Goal: Task Accomplishment & Management: Manage account settings

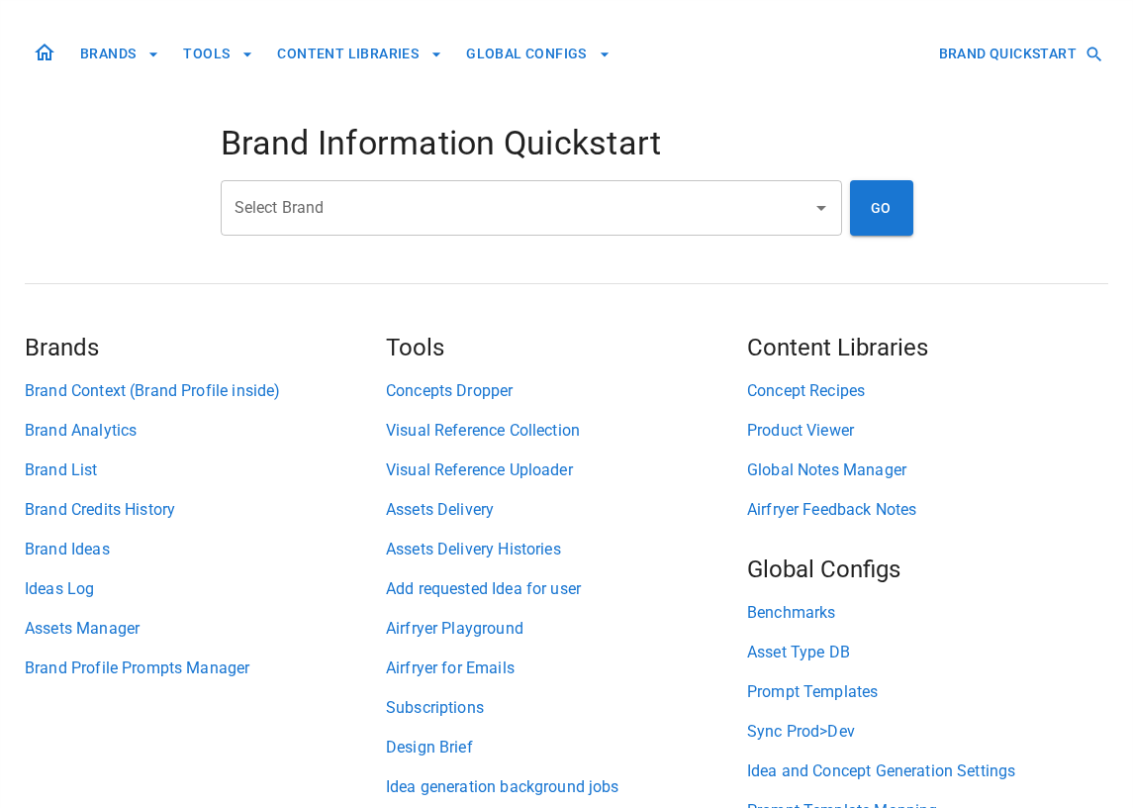
click at [373, 200] on input "Select Brand" at bounding box center [517, 208] width 574 height 38
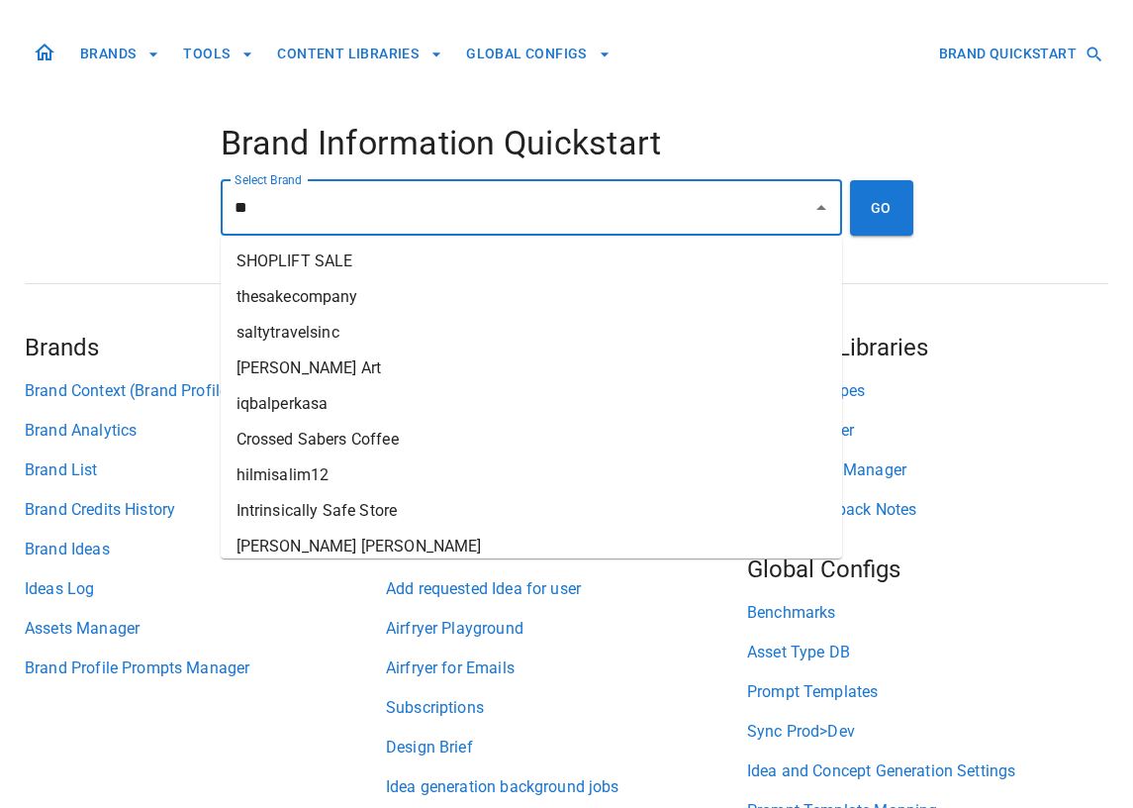
type input "*"
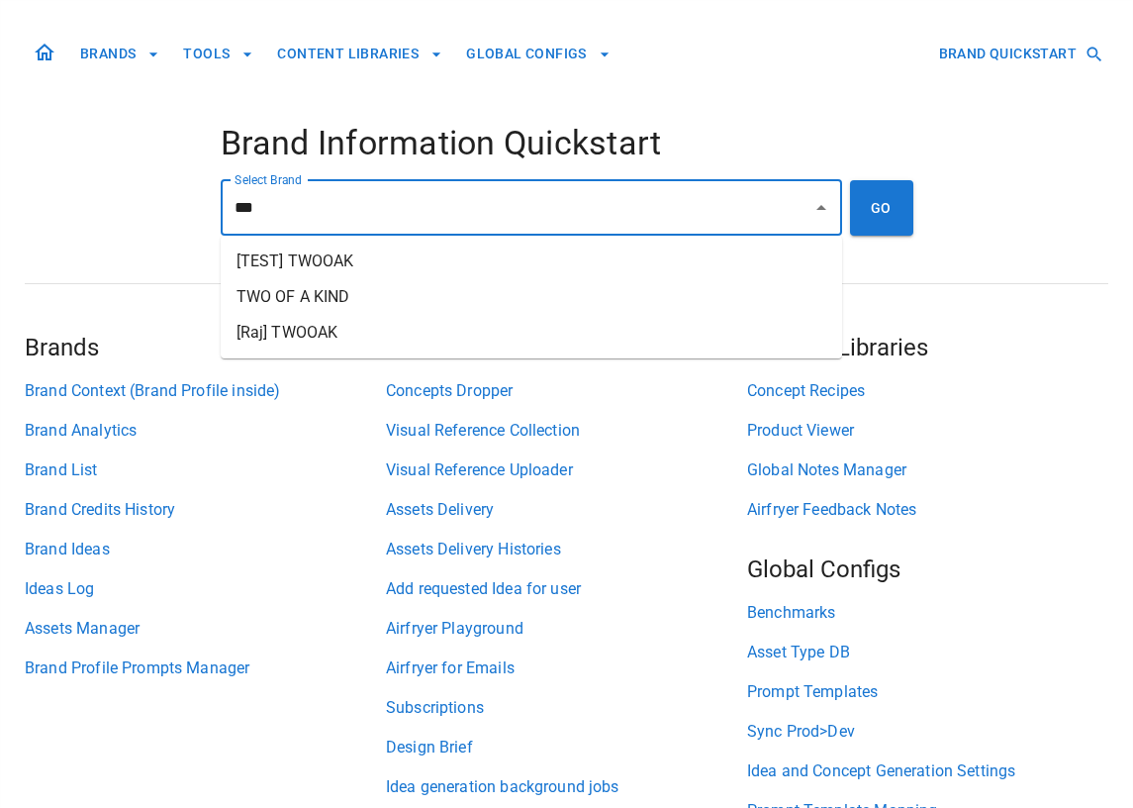
click at [345, 294] on li "TWO OF A KIND" at bounding box center [532, 297] width 622 height 36
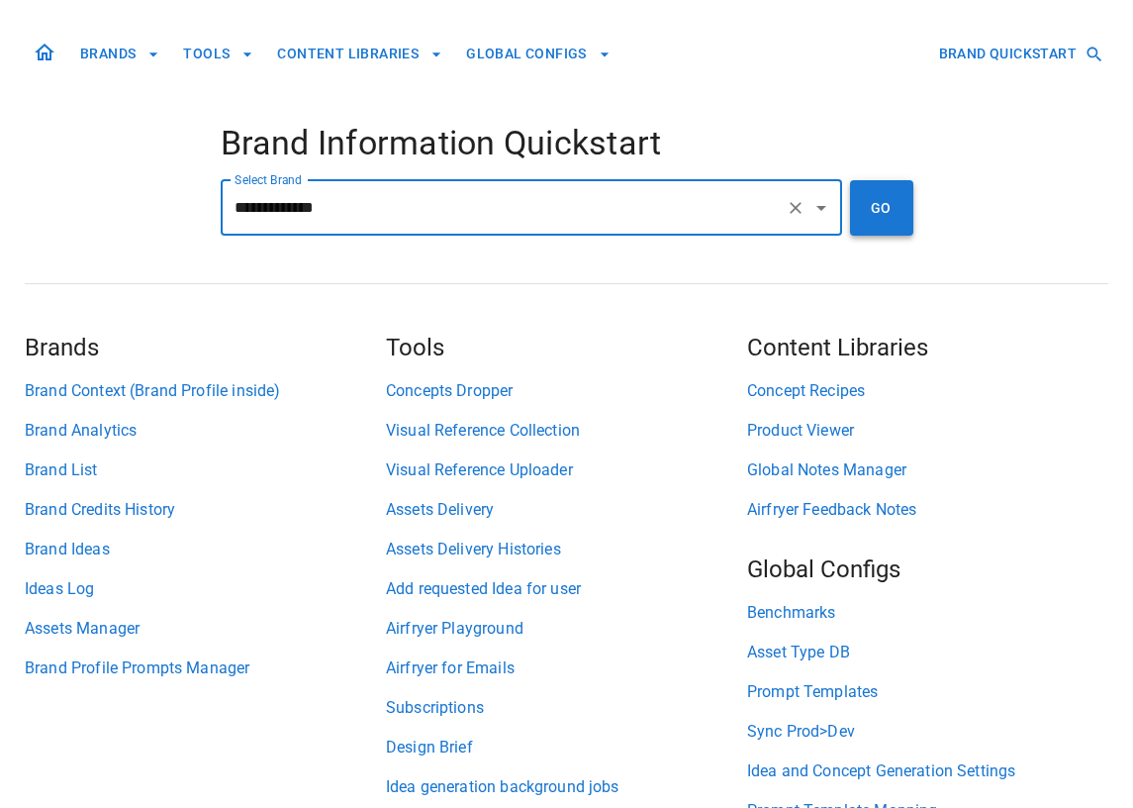
type input "**********"
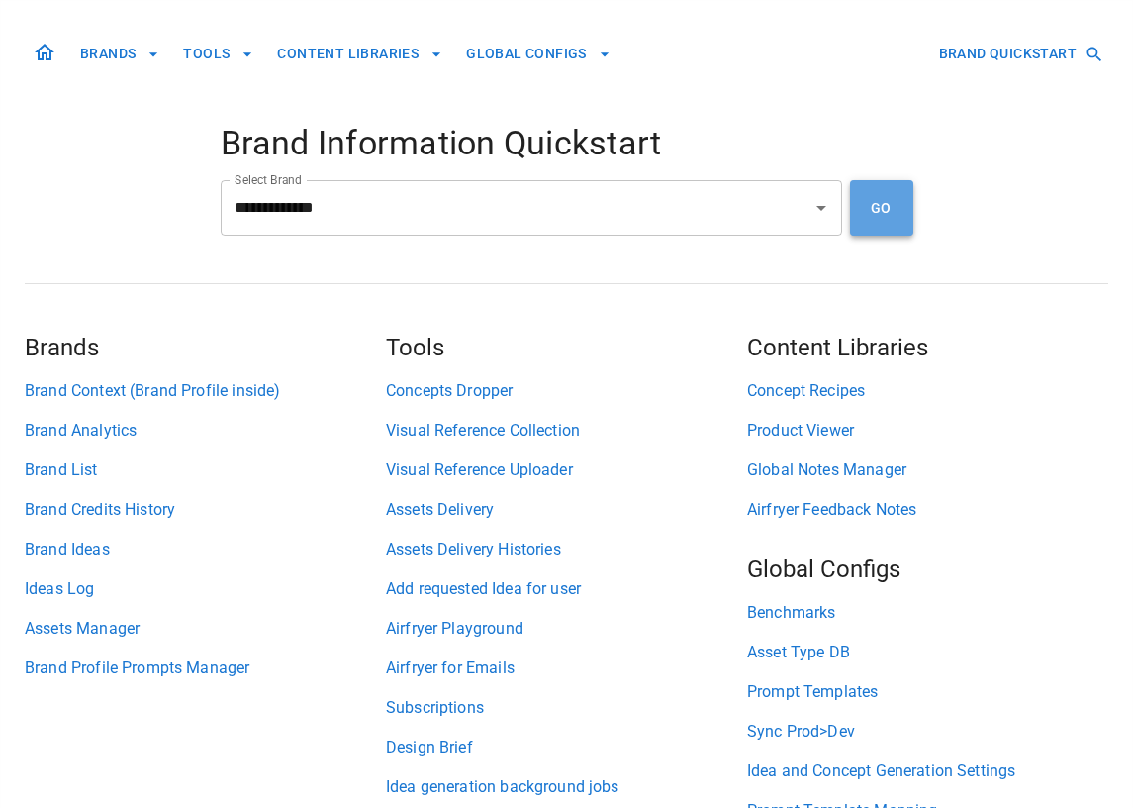
click at [868, 210] on button "GO" at bounding box center [881, 207] width 63 height 55
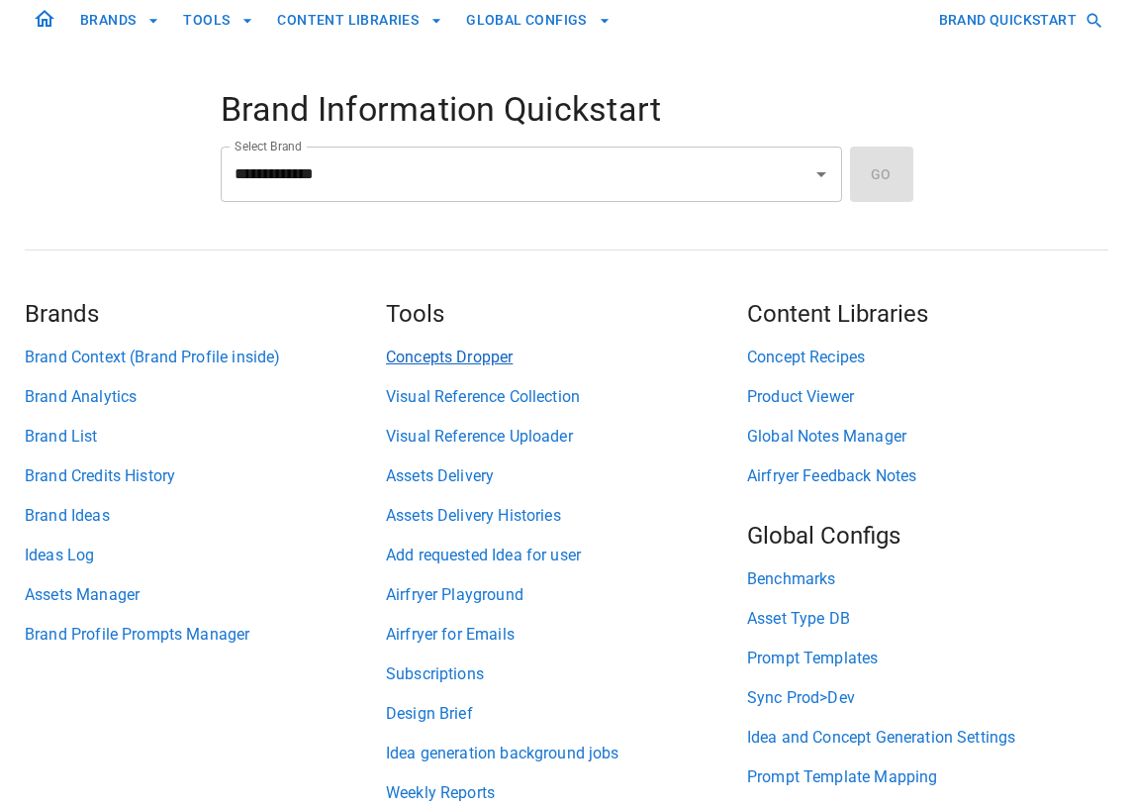
scroll to position [33, 0]
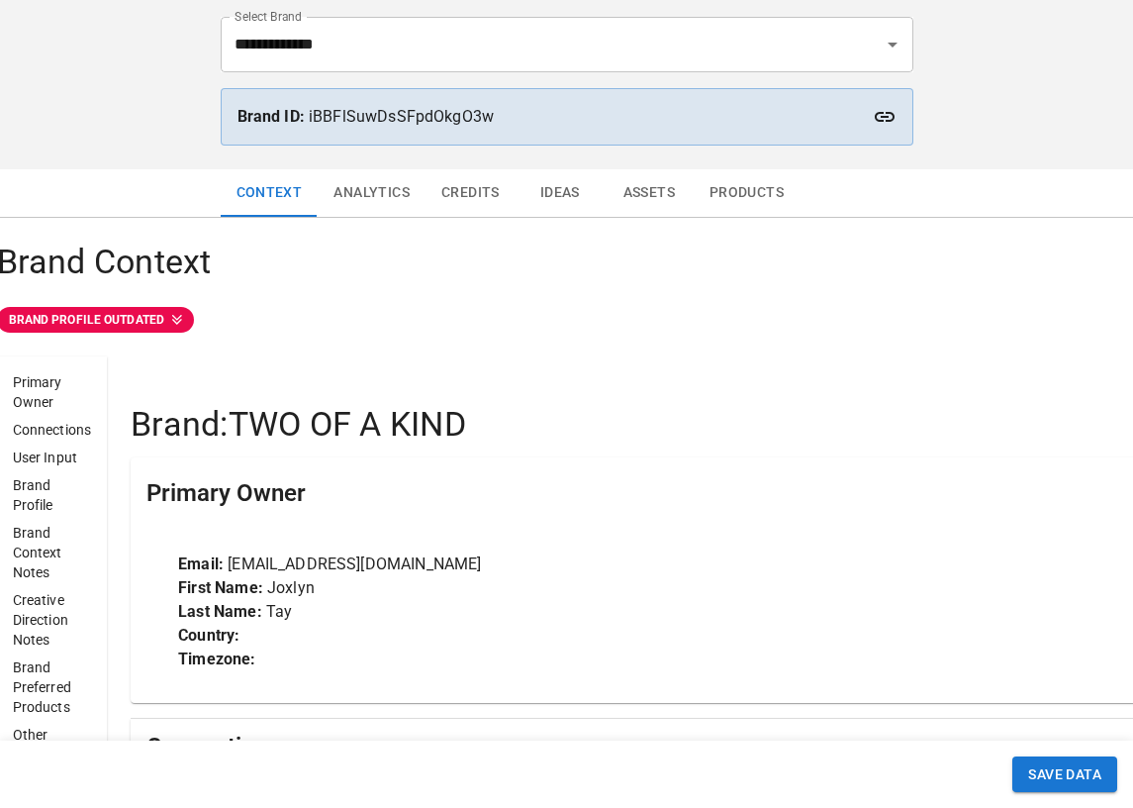
scroll to position [138, 0]
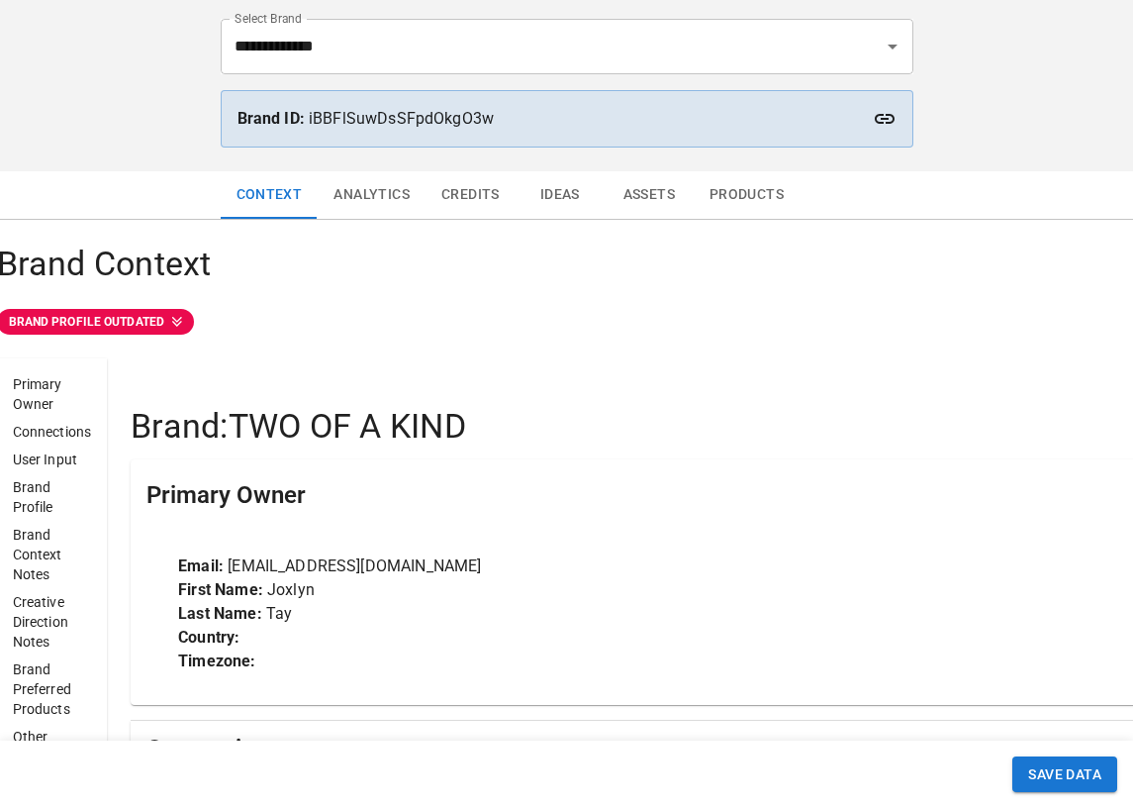
click at [367, 197] on button "Analytics" at bounding box center [372, 195] width 108 height 48
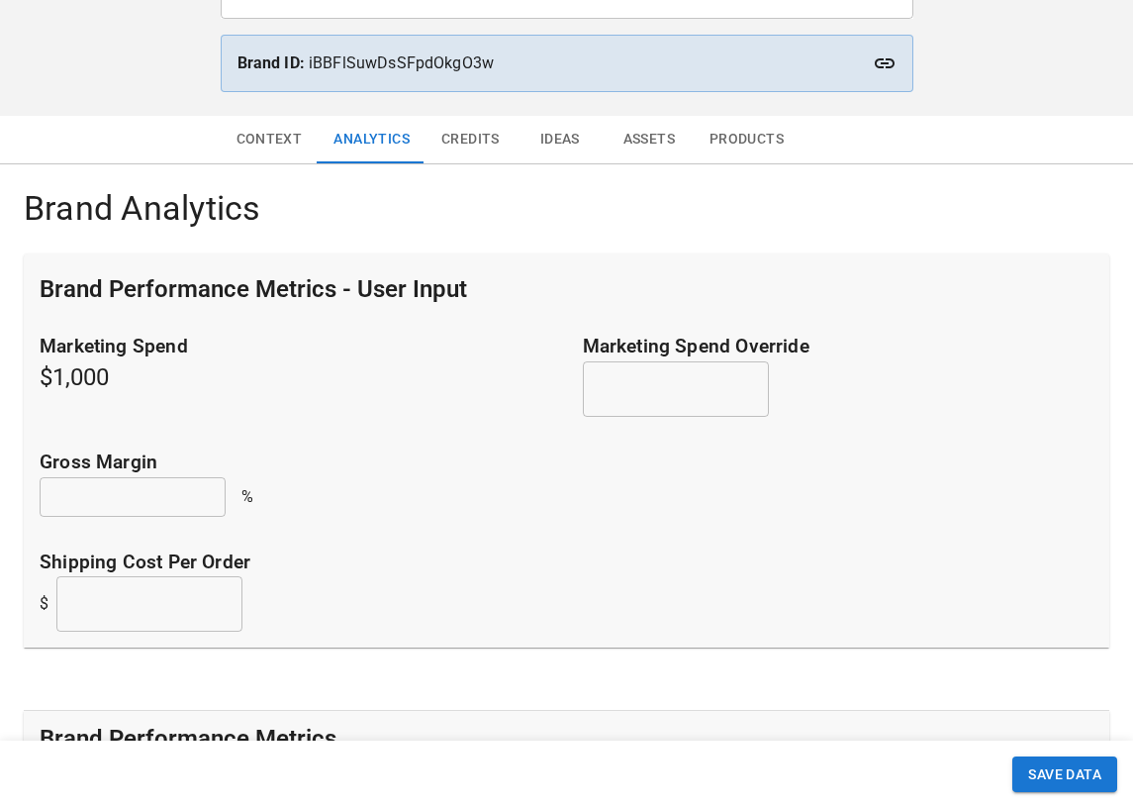
scroll to position [187, 0]
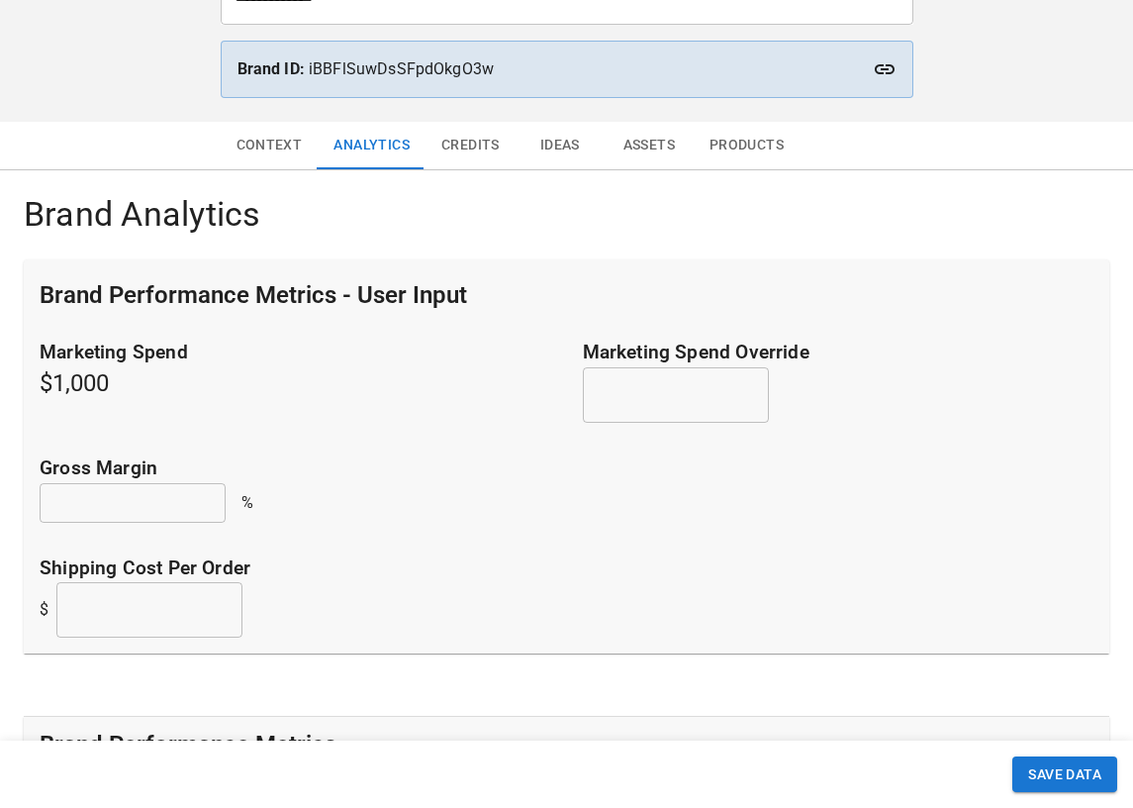
click at [571, 153] on button "Ideas" at bounding box center [560, 146] width 89 height 48
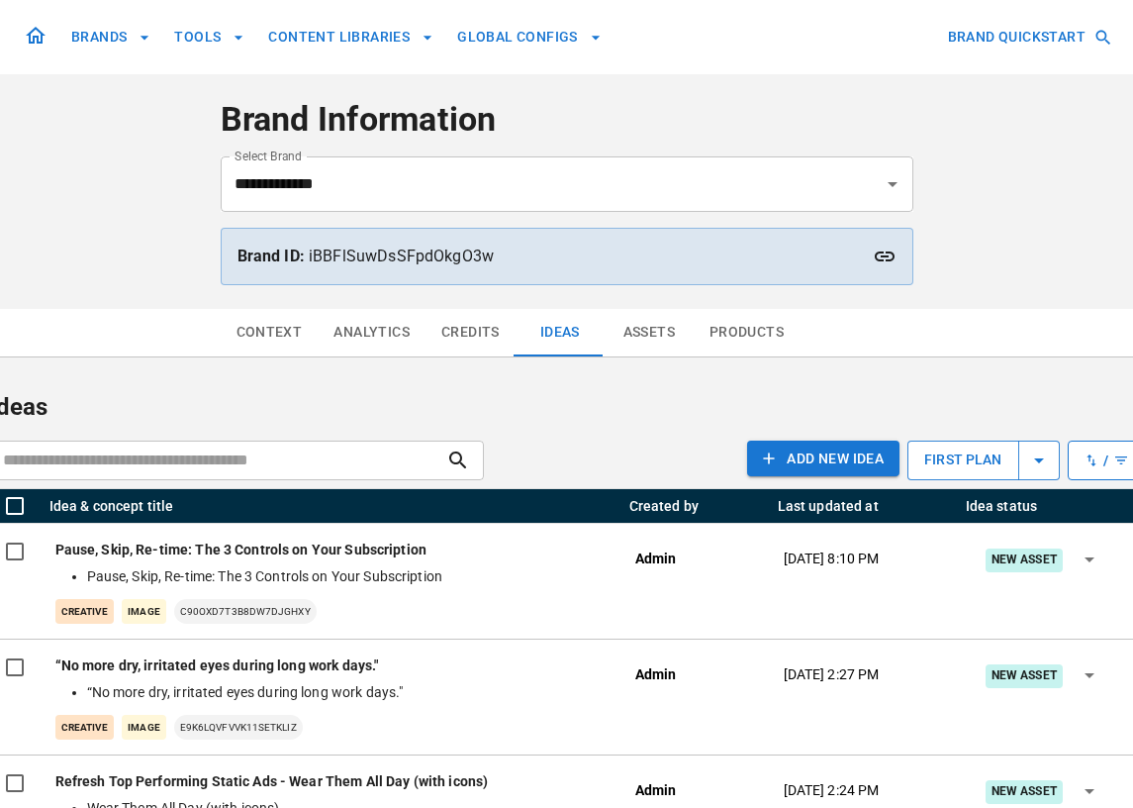
click at [558, 389] on p "Ideas" at bounding box center [567, 407] width 1156 height 36
click at [472, 340] on button "Credits" at bounding box center [471, 333] width 90 height 48
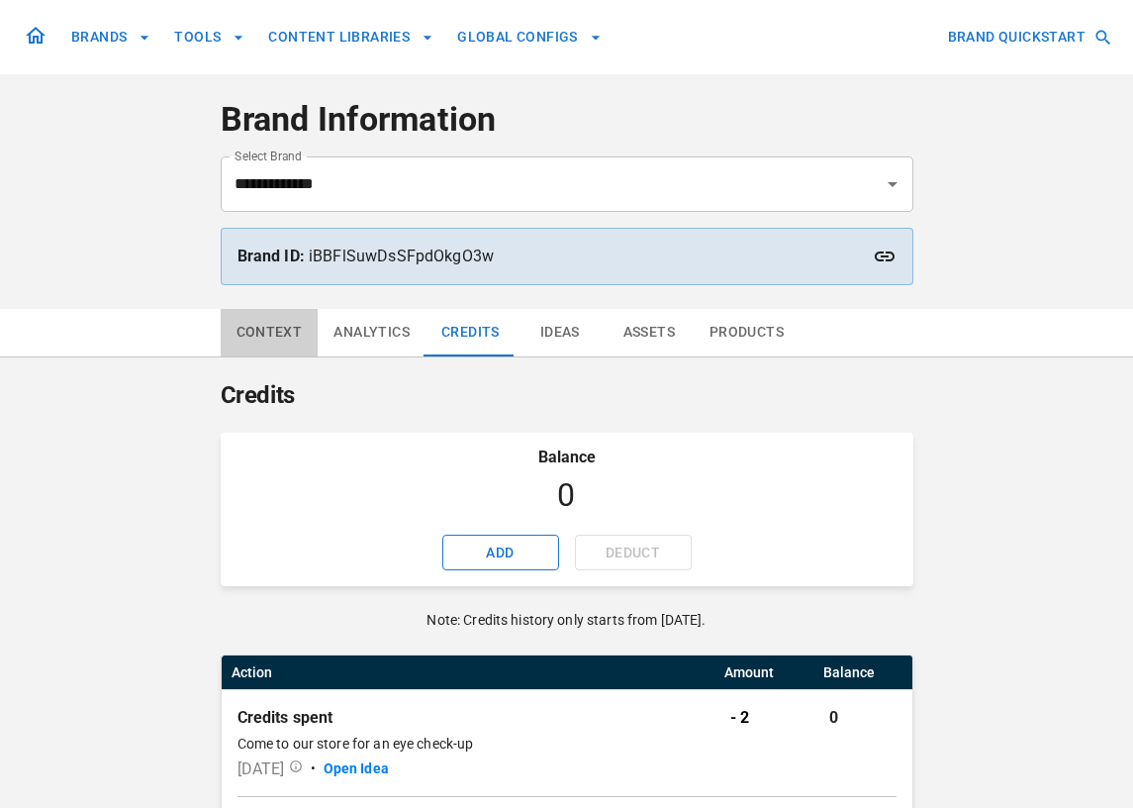
click at [282, 328] on button "Context" at bounding box center [270, 333] width 98 height 48
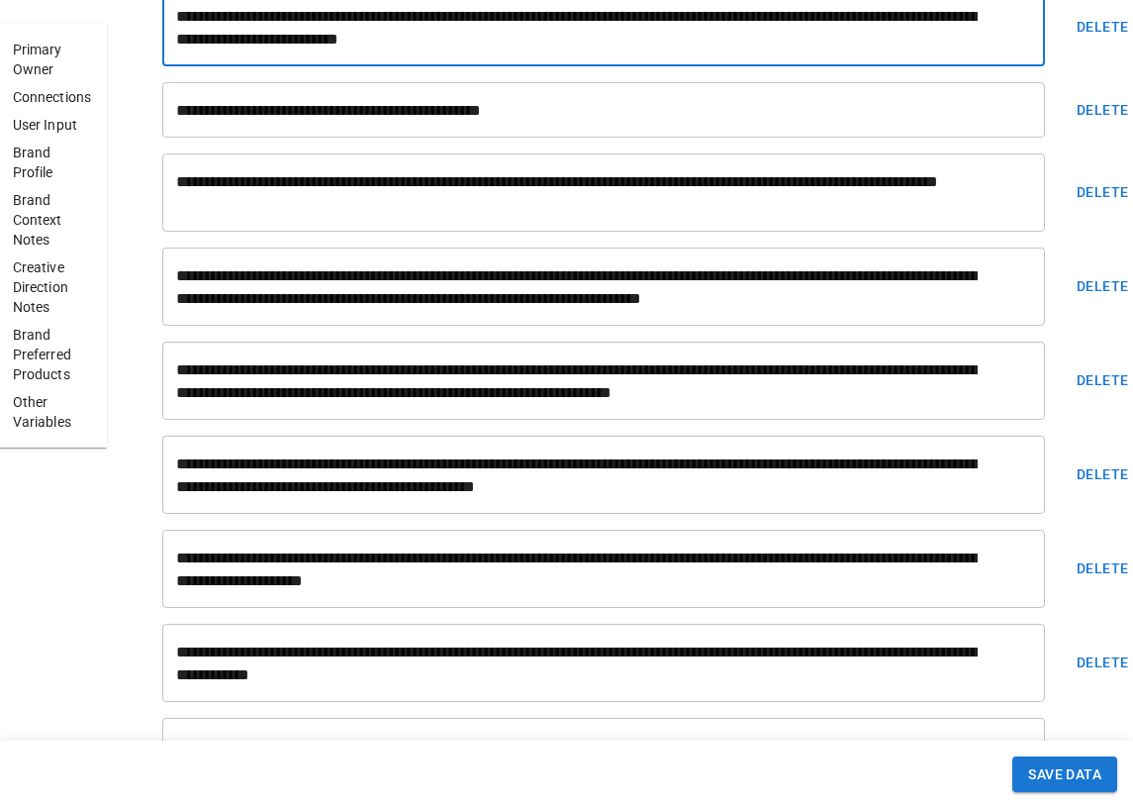
scroll to position [6233, 0]
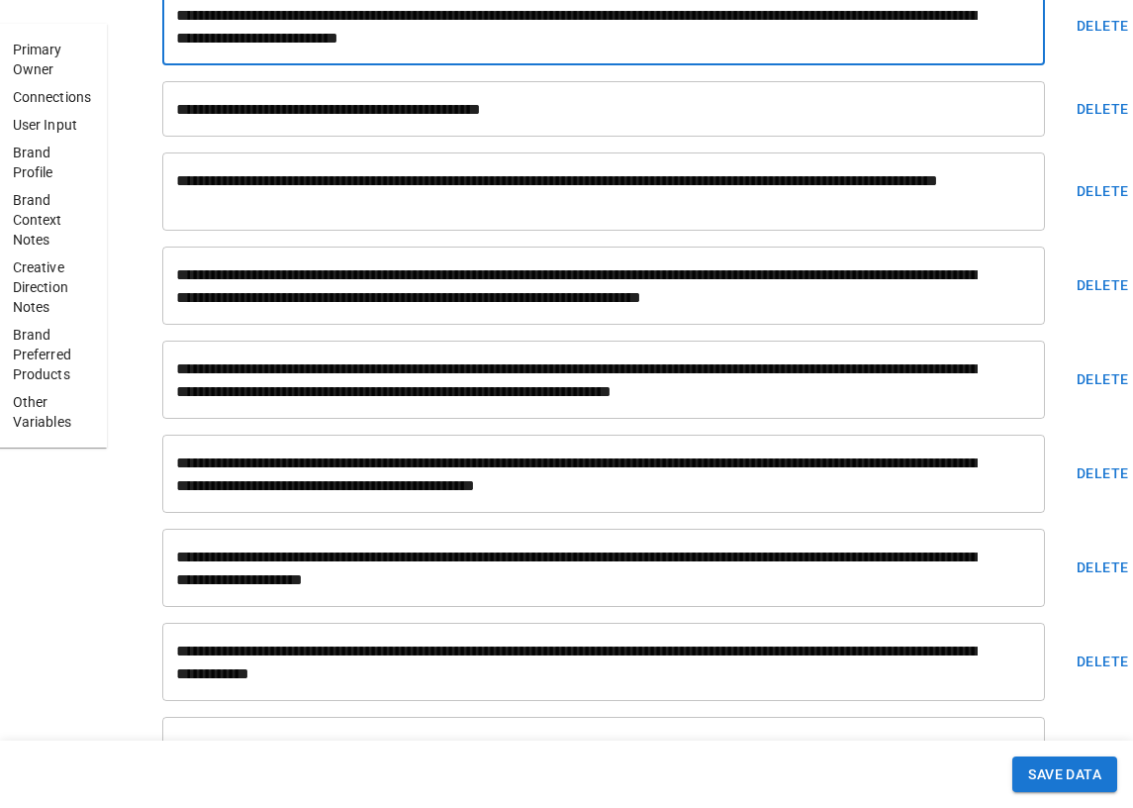
click at [781, 120] on div "**********" at bounding box center [603, 108] width 883 height 55
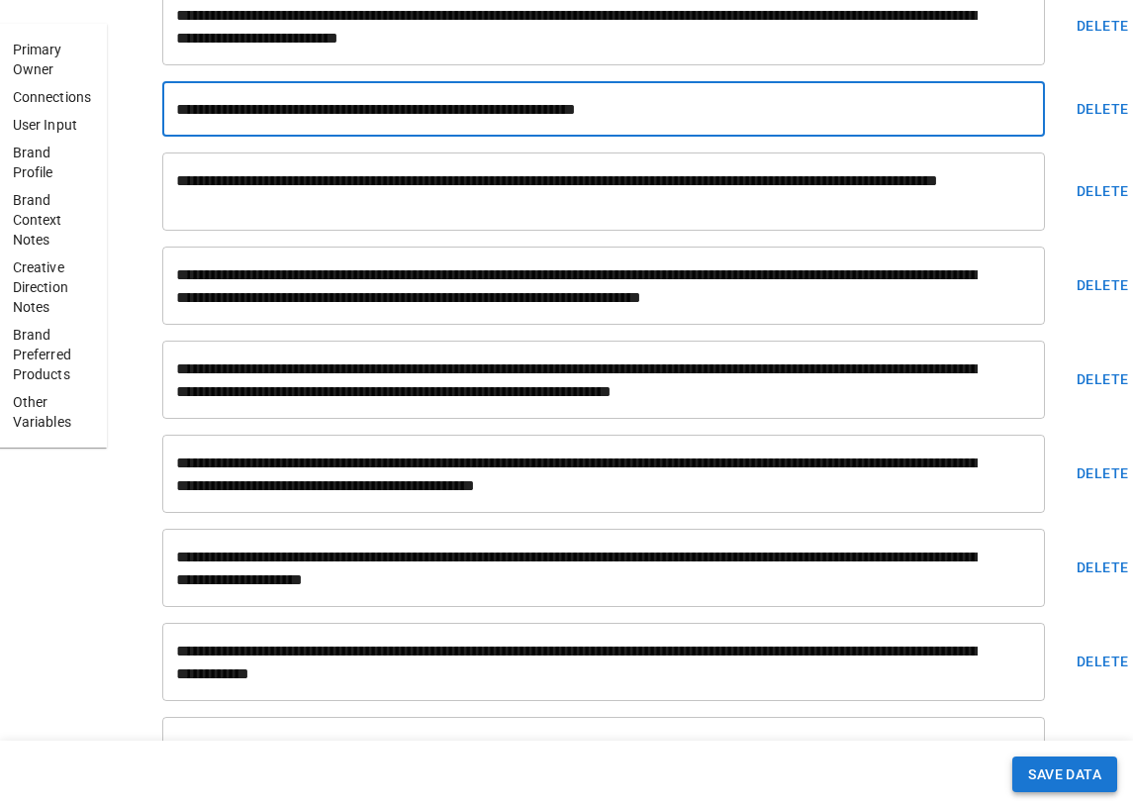
type textarea "**********"
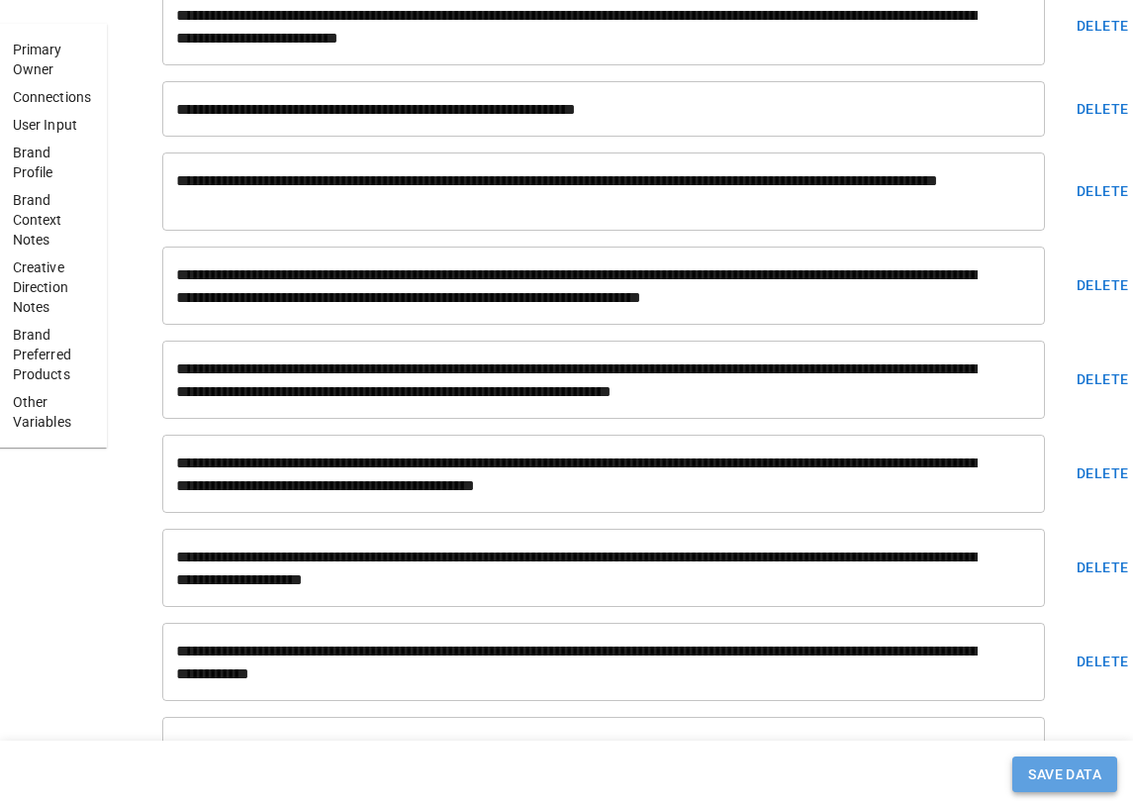
click at [1045, 771] on button "SAVE DATA" at bounding box center [1065, 774] width 105 height 37
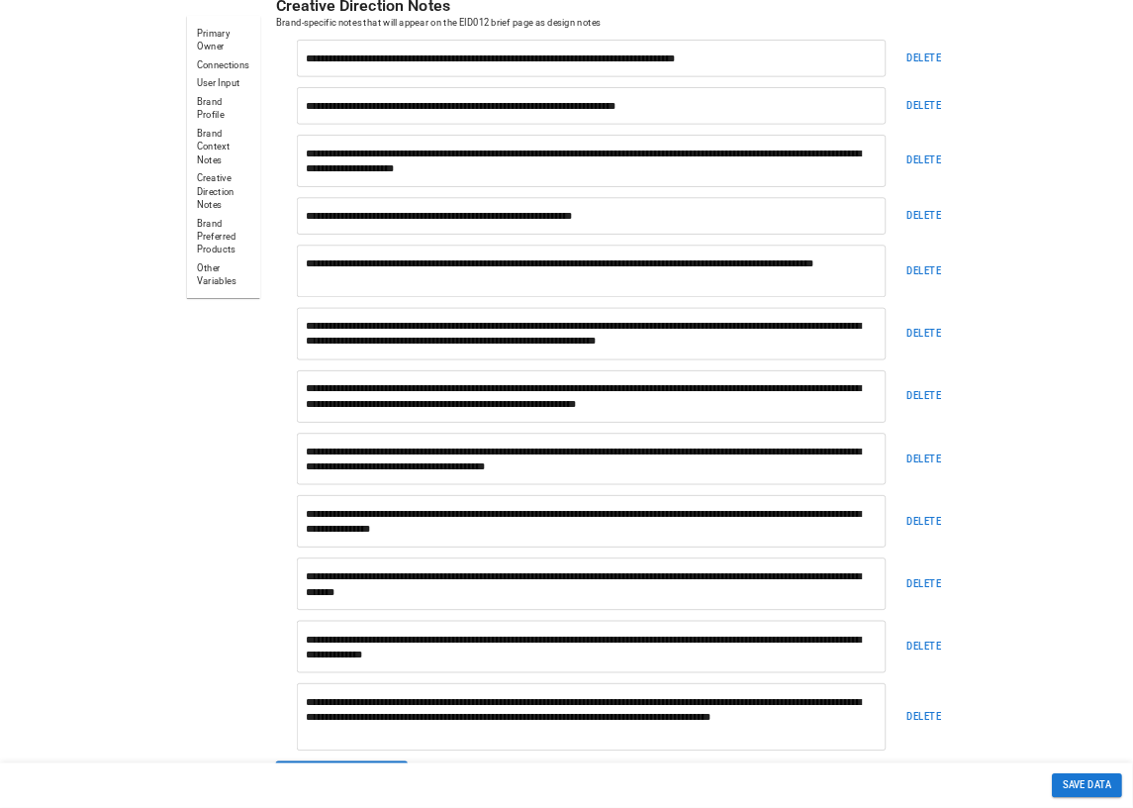
scroll to position [6017, 0]
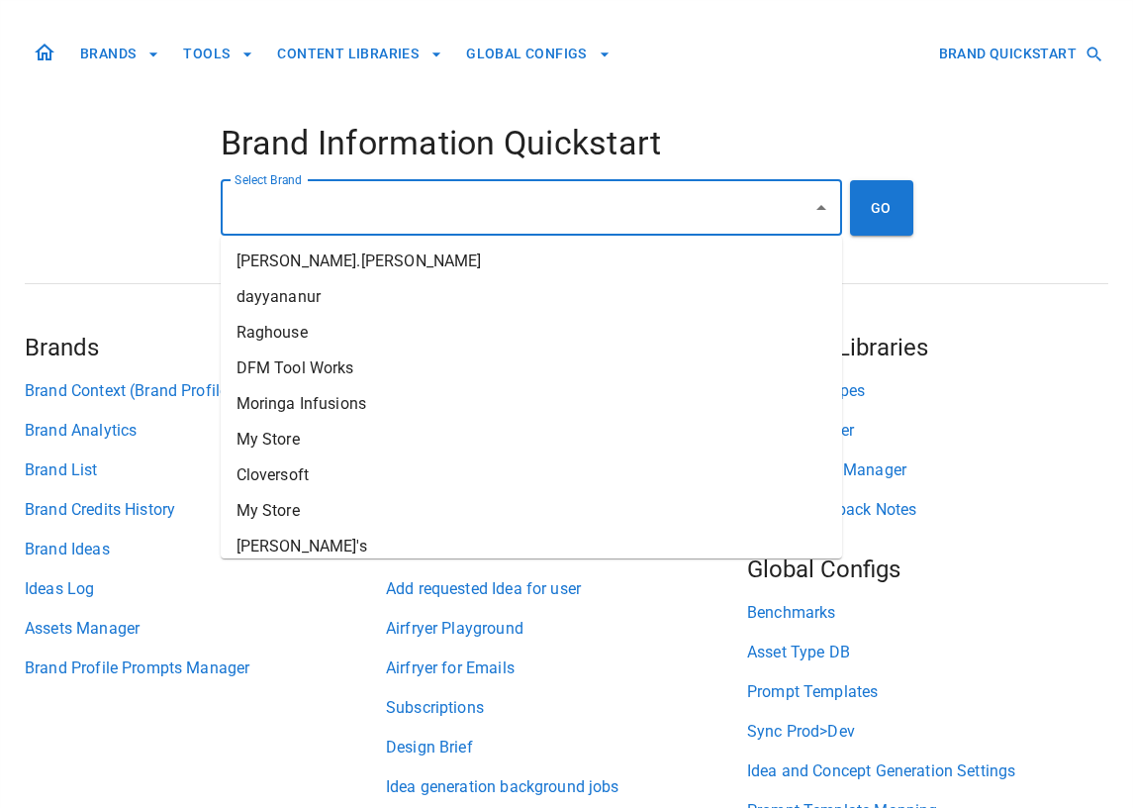
click at [349, 213] on input "Select Brand" at bounding box center [517, 208] width 574 height 38
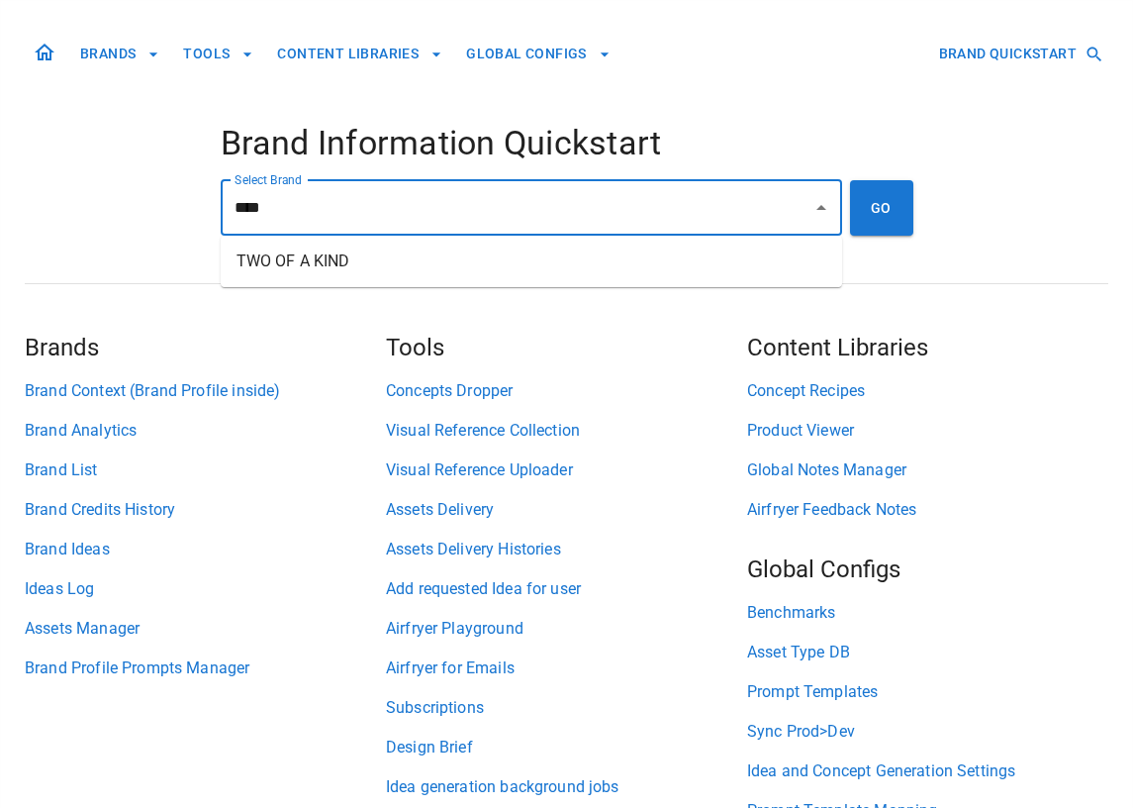
click at [327, 261] on li "TWO OF A KIND" at bounding box center [532, 262] width 622 height 36
type input "**********"
click at [892, 219] on button "GO" at bounding box center [881, 207] width 63 height 55
